Goal: Book appointment/travel/reservation

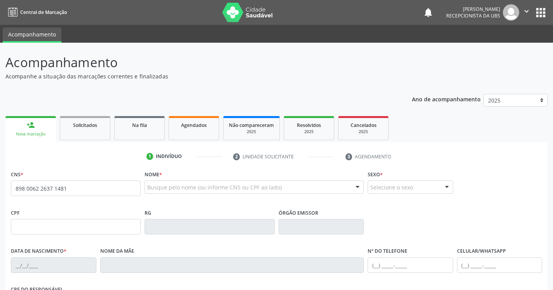
type input "898 0062 2637 1481"
type input "[DATE]"
type input "[PERSON_NAME]"
type input "S/N"
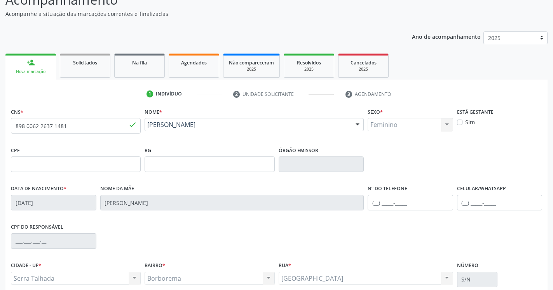
scroll to position [131, 0]
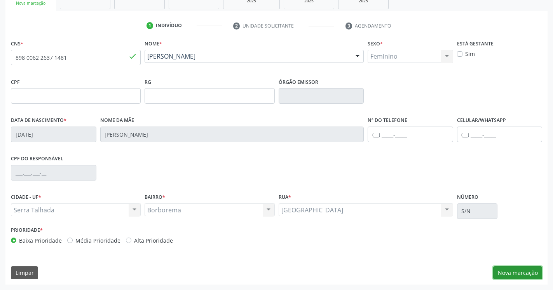
click at [514, 274] on button "Nova marcação" at bounding box center [517, 273] width 49 height 13
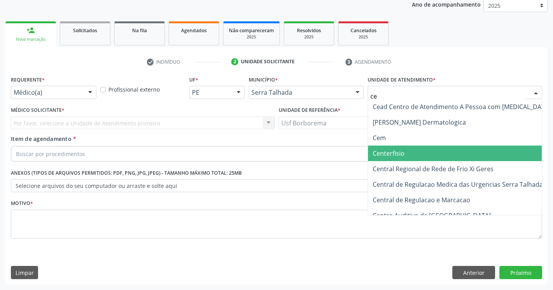
scroll to position [51, 0]
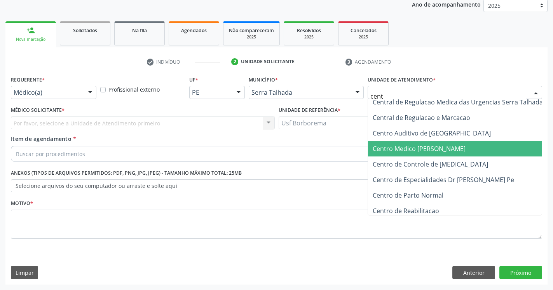
type input "centr"
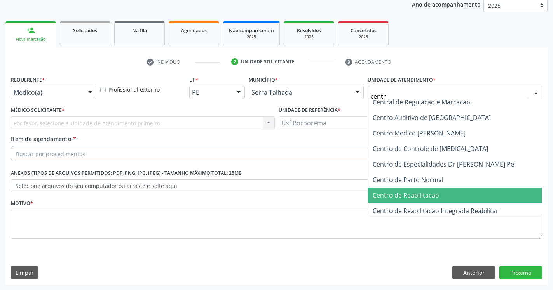
click at [436, 191] on span "Centro de Reabilitacao" at bounding box center [462, 196] width 189 height 16
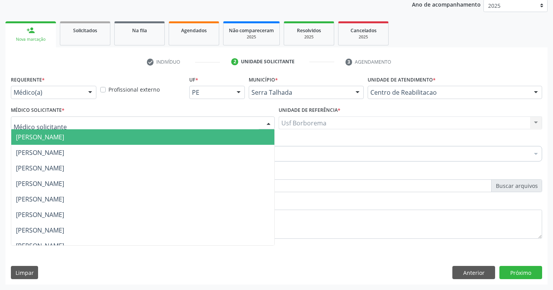
click at [89, 124] on div at bounding box center [143, 123] width 264 height 13
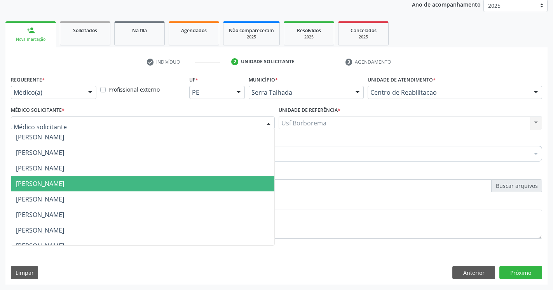
click at [64, 181] on span "[PERSON_NAME]" at bounding box center [40, 184] width 48 height 9
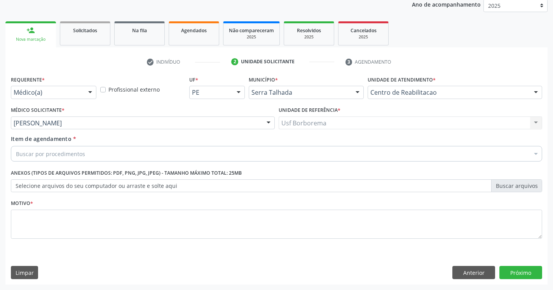
click at [107, 152] on div "Buscar por procedimentos" at bounding box center [277, 154] width 532 height 16
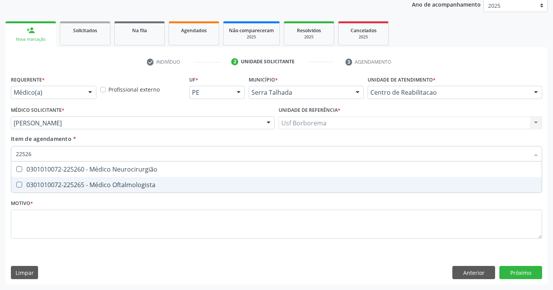
type input "225265"
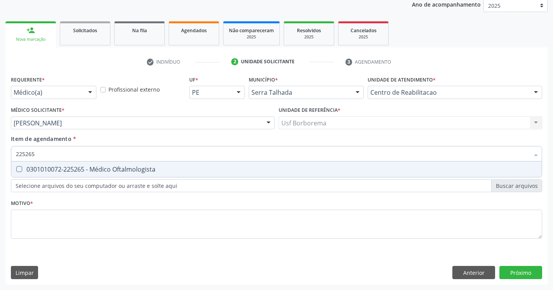
click at [17, 167] on Oftalmologista at bounding box center [19, 169] width 6 height 6
click at [16, 167] on Oftalmologista "checkbox" at bounding box center [13, 169] width 5 height 5
checkbox Oftalmologista "true"
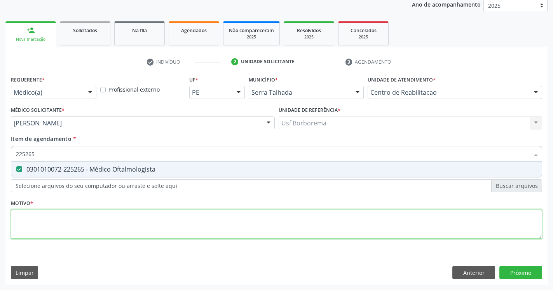
click at [54, 225] on textarea at bounding box center [277, 225] width 532 height 30
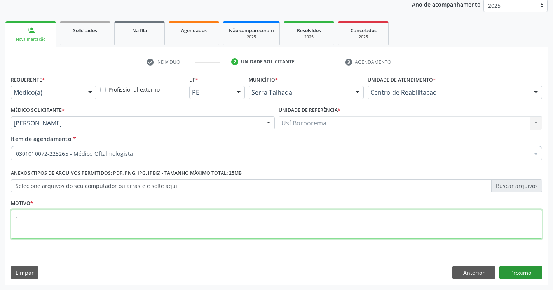
type textarea "."
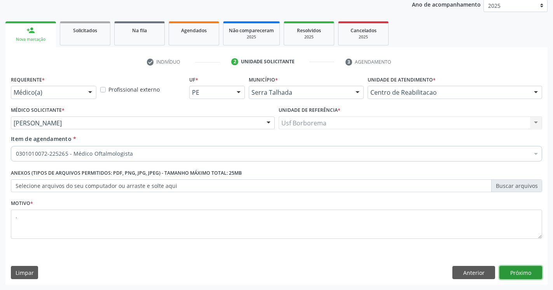
click at [515, 274] on button "Próximo" at bounding box center [521, 272] width 43 height 13
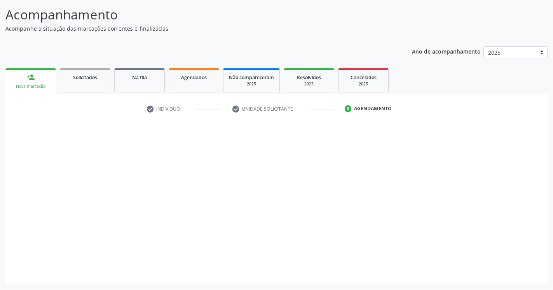
scroll to position [48, 0]
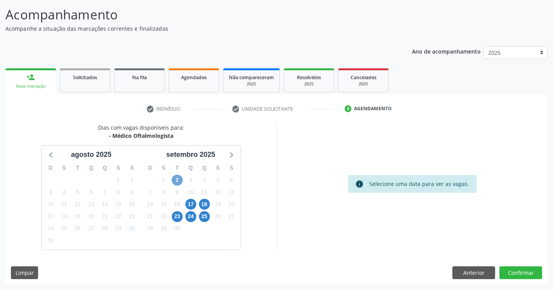
click at [177, 180] on span "2" at bounding box center [177, 180] width 11 height 11
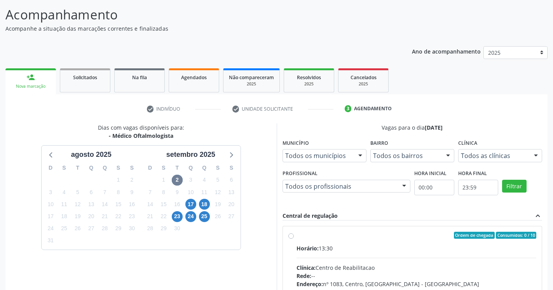
click at [297, 235] on label "Ordem de chegada Consumidos: 0 / 10 Horário: 13:30 Clínica: Centro de Reabilita…" at bounding box center [417, 291] width 240 height 119
click at [290, 235] on input "Ordem de chegada Consumidos: 0 / 10 Horário: 13:30 Clínica: Centro de Reabilita…" at bounding box center [291, 235] width 5 height 7
radio input "true"
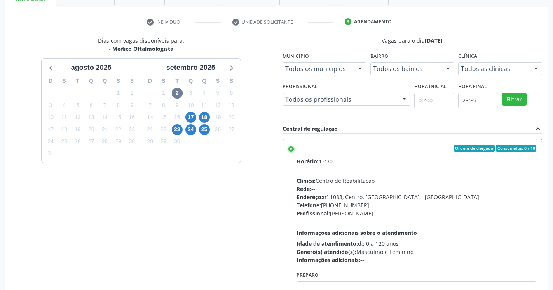
scroll to position [174, 0]
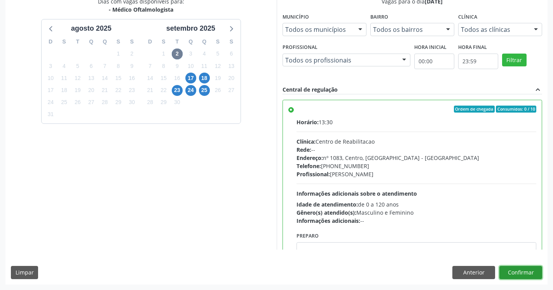
click at [510, 275] on button "Confirmar" at bounding box center [521, 272] width 43 height 13
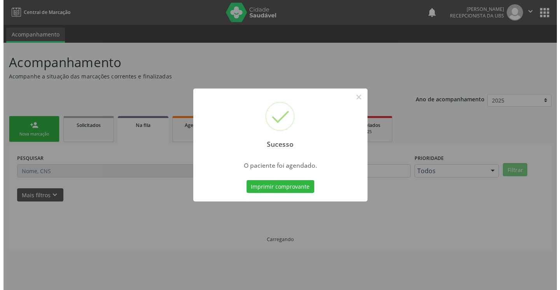
scroll to position [0, 0]
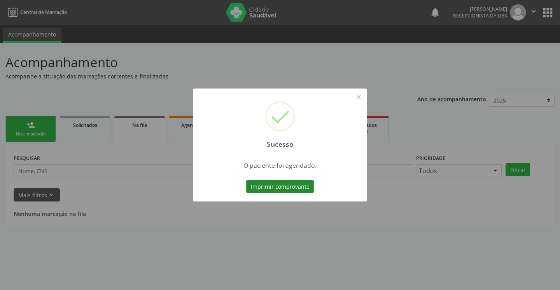
click at [289, 188] on button "Imprimir comprovante" at bounding box center [280, 186] width 68 height 13
